Goal: Check status

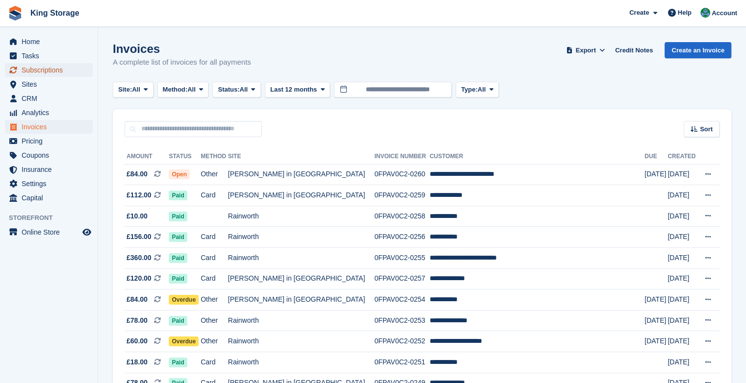
click at [30, 70] on span "Subscriptions" at bounding box center [51, 70] width 59 height 14
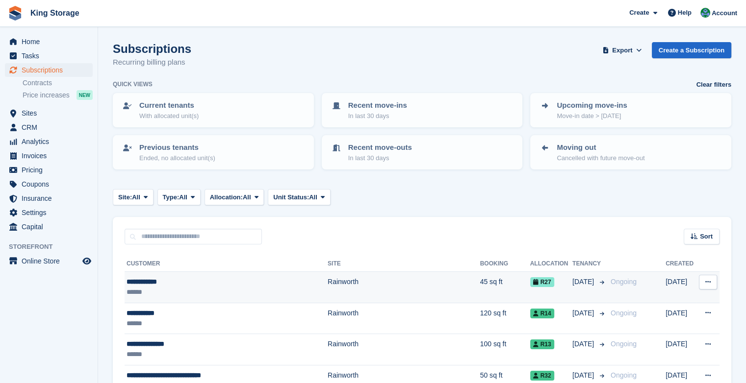
click at [330, 281] on td "Rainworth" at bounding box center [404, 287] width 153 height 31
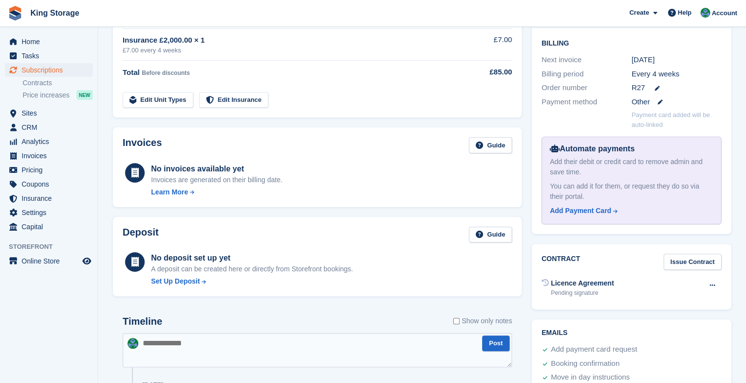
scroll to position [230, 0]
